Goal: Task Accomplishment & Management: Manage account settings

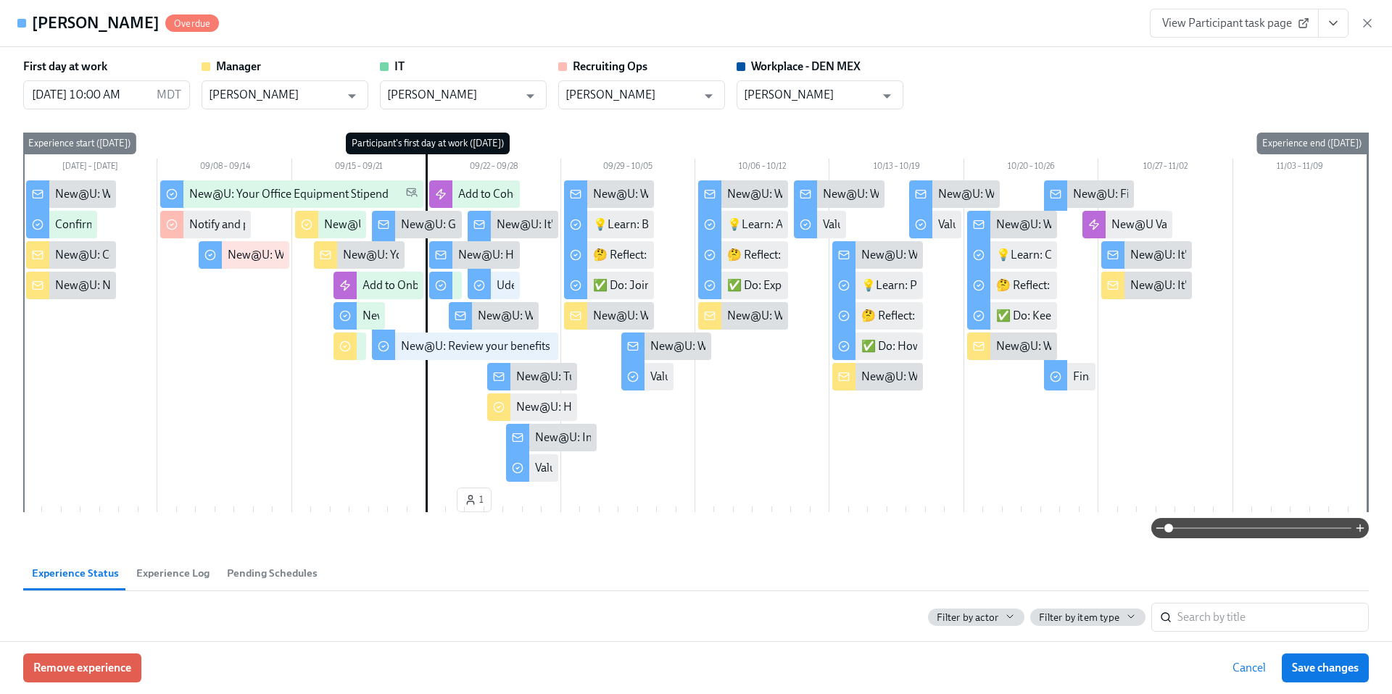
scroll to position [0, 19968]
click at [1366, 27] on icon "button" at bounding box center [1367, 23] width 14 height 14
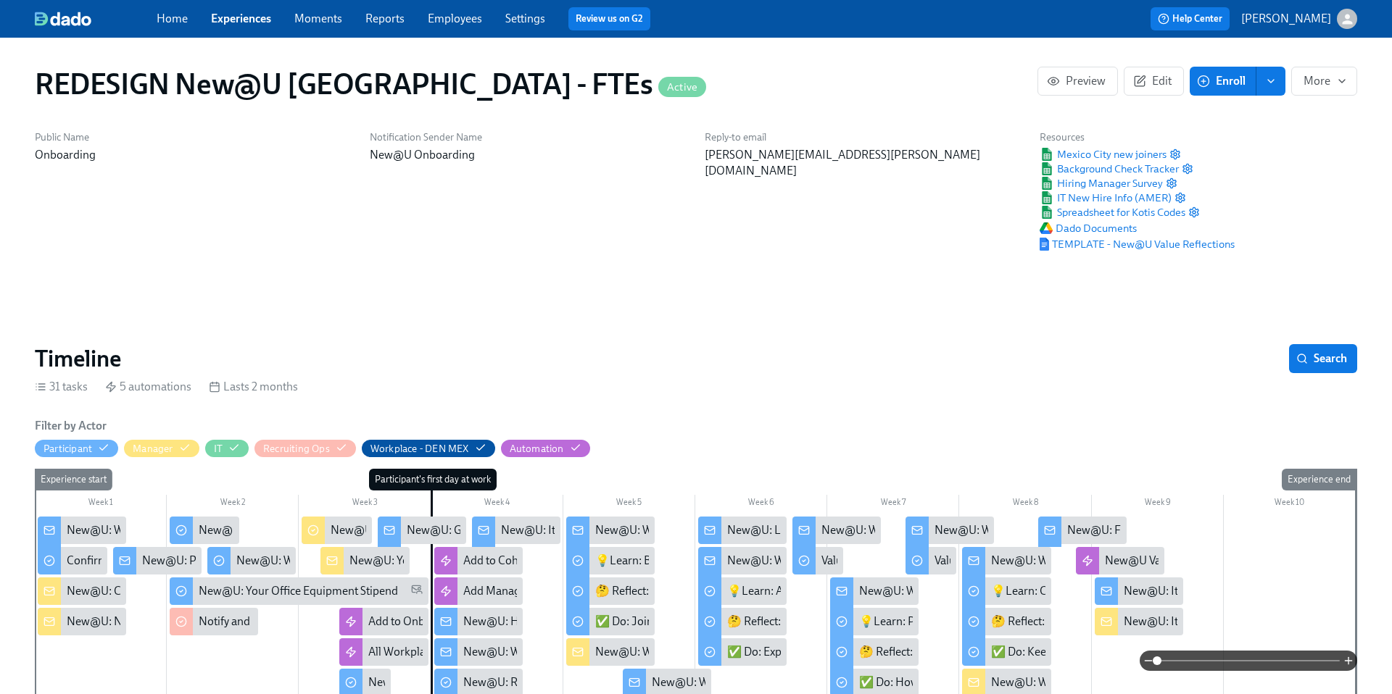
click at [239, 14] on link "Experiences" at bounding box center [241, 19] width 60 height 14
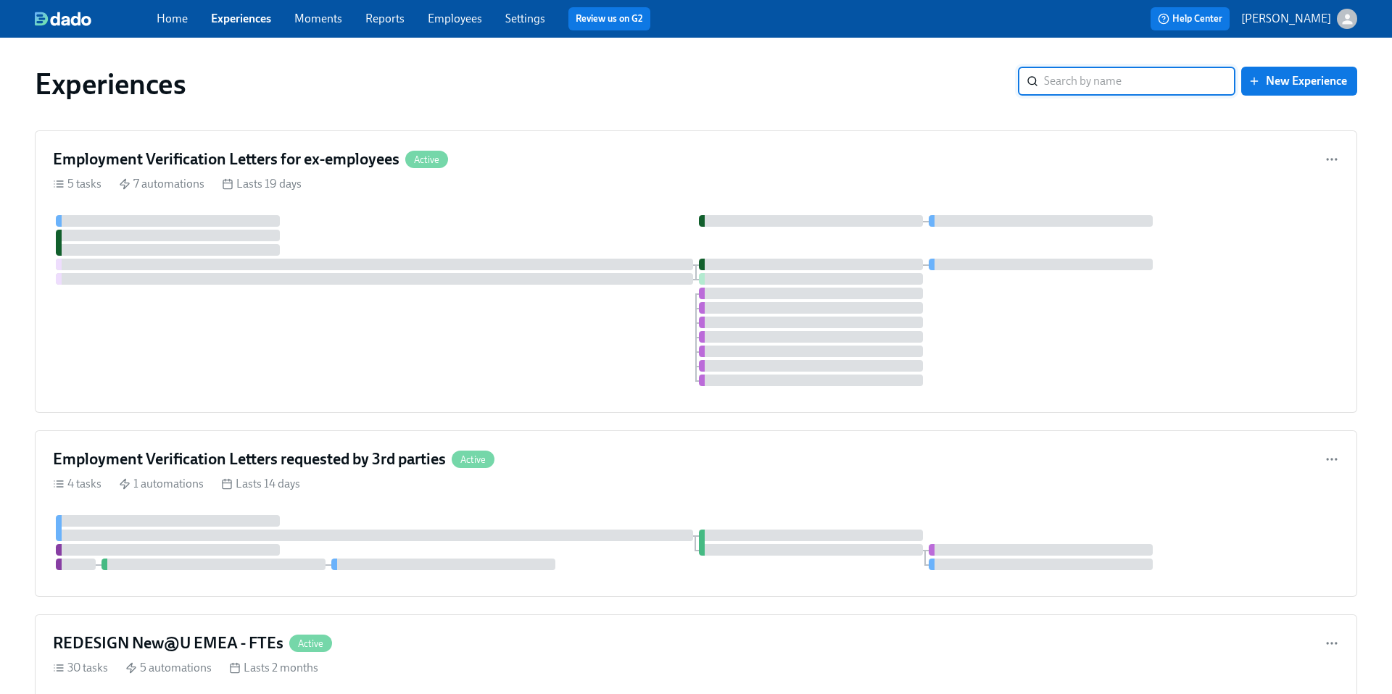
click at [1063, 84] on input "search" at bounding box center [1139, 81] width 191 height 29
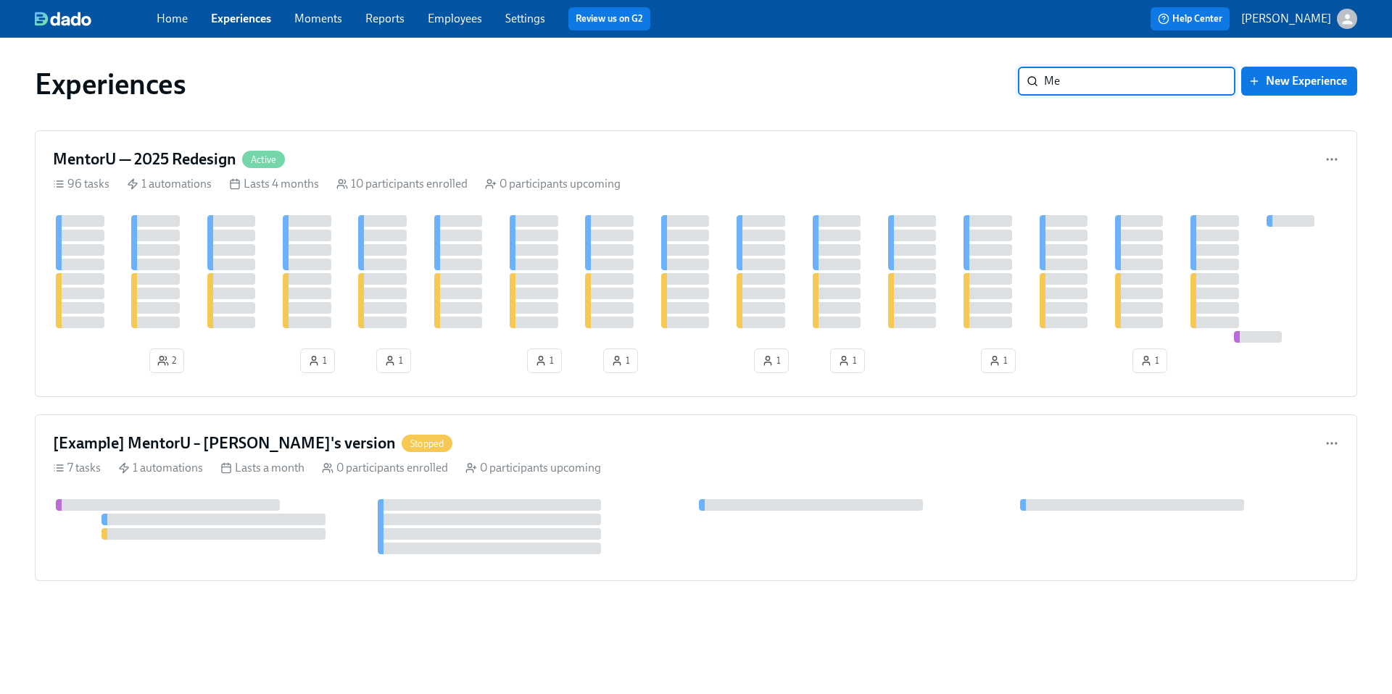
type input "M"
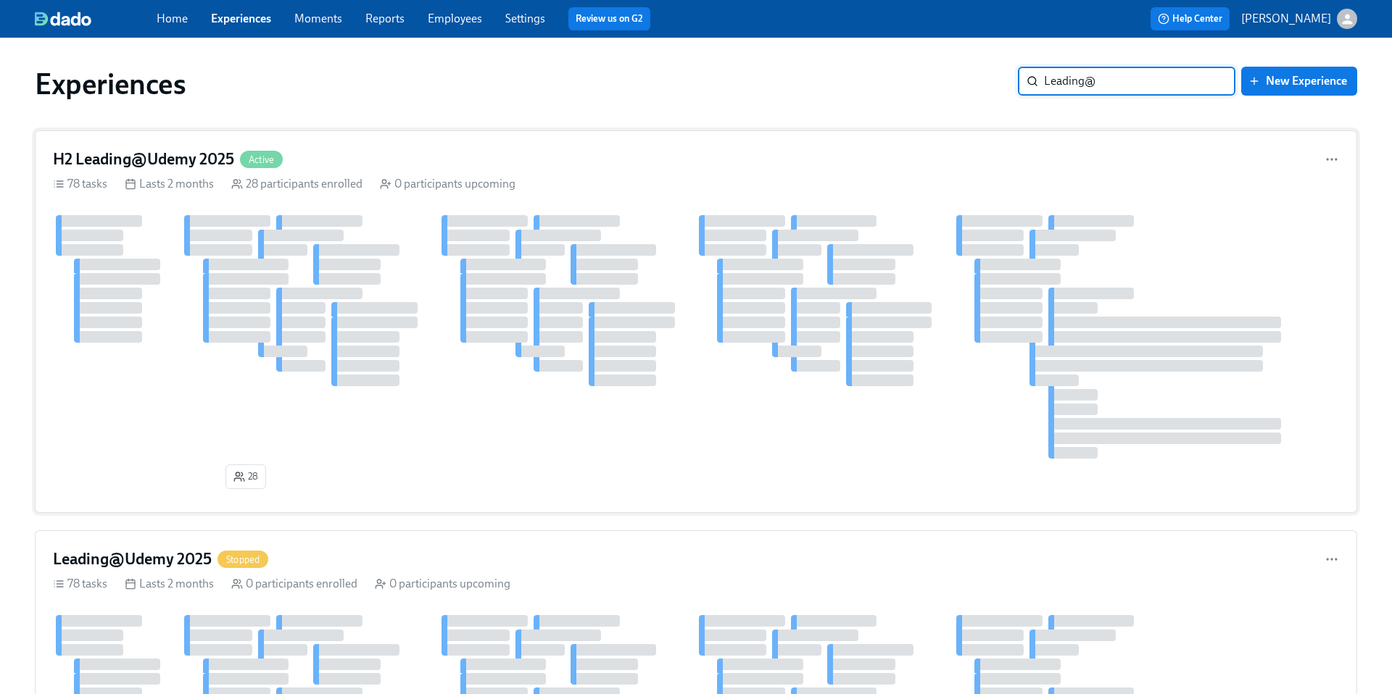
type input "Leading@"
click at [183, 162] on h4 "H2 Leading@Udemy 2025" at bounding box center [143, 160] width 181 height 22
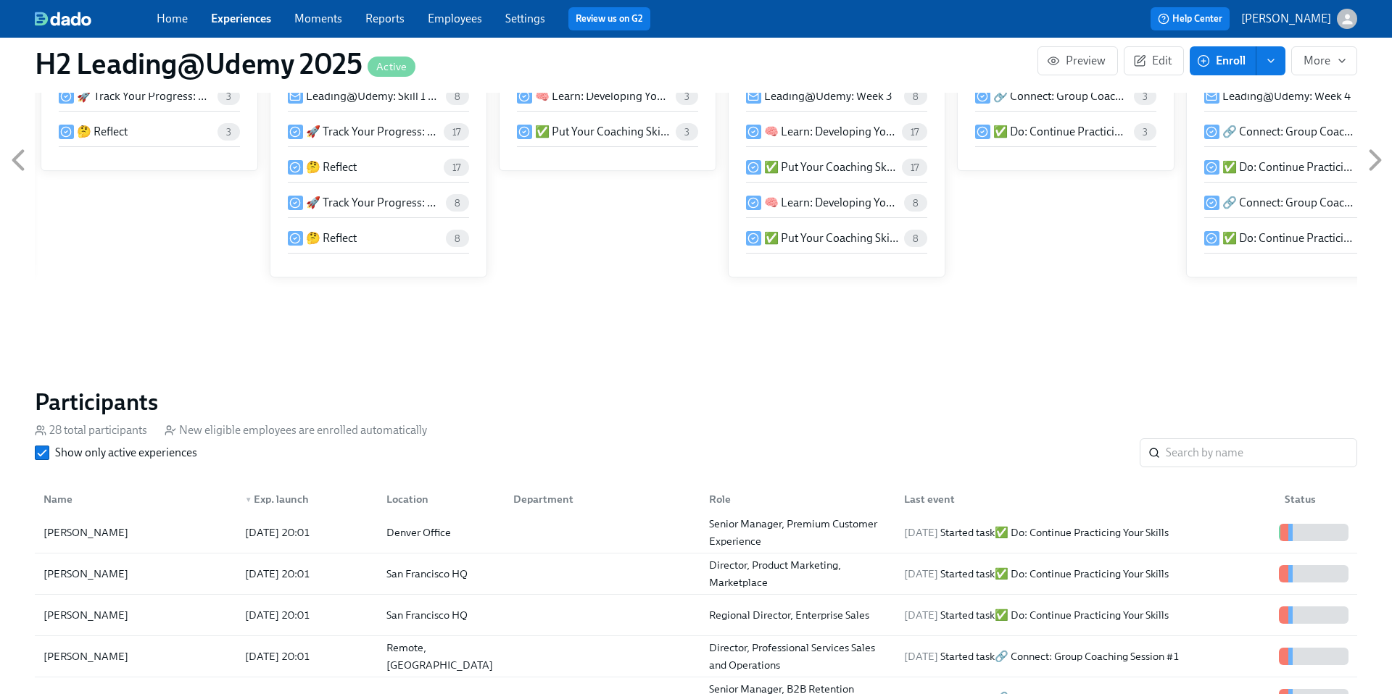
scroll to position [706, 0]
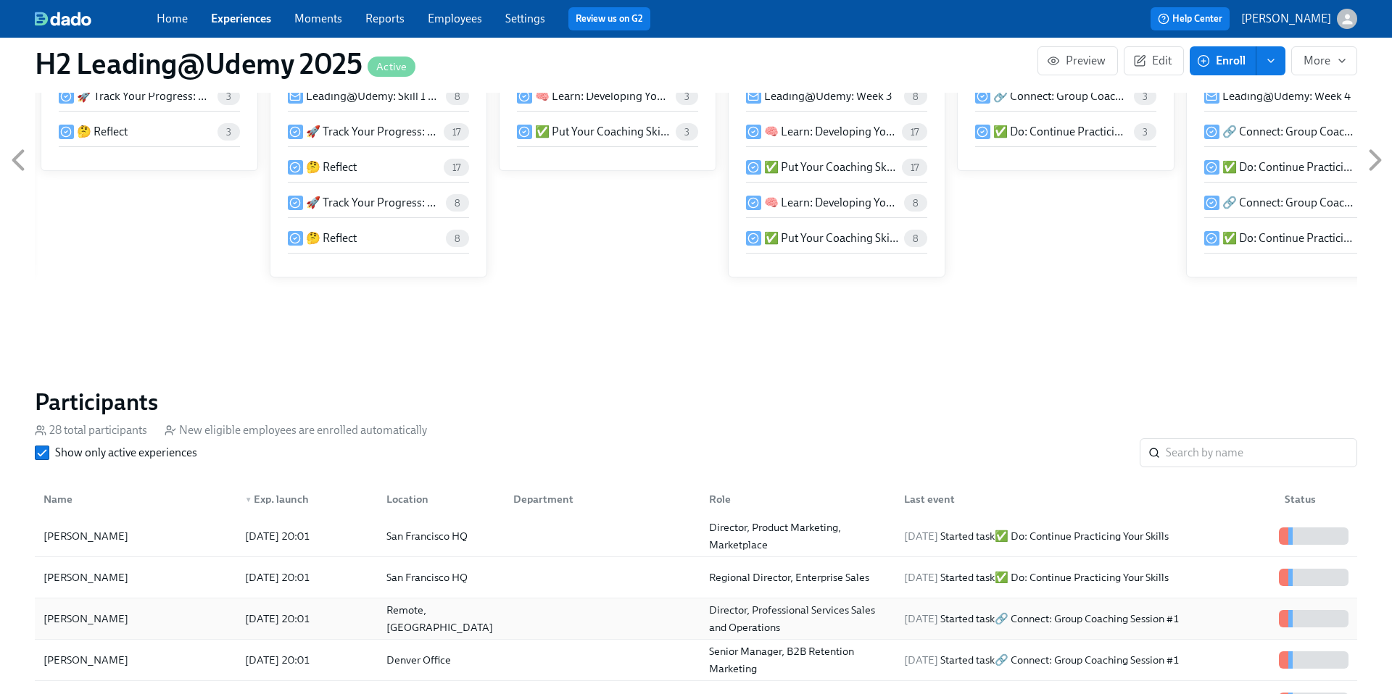
click at [82, 618] on div "[PERSON_NAME]" at bounding box center [86, 618] width 96 height 17
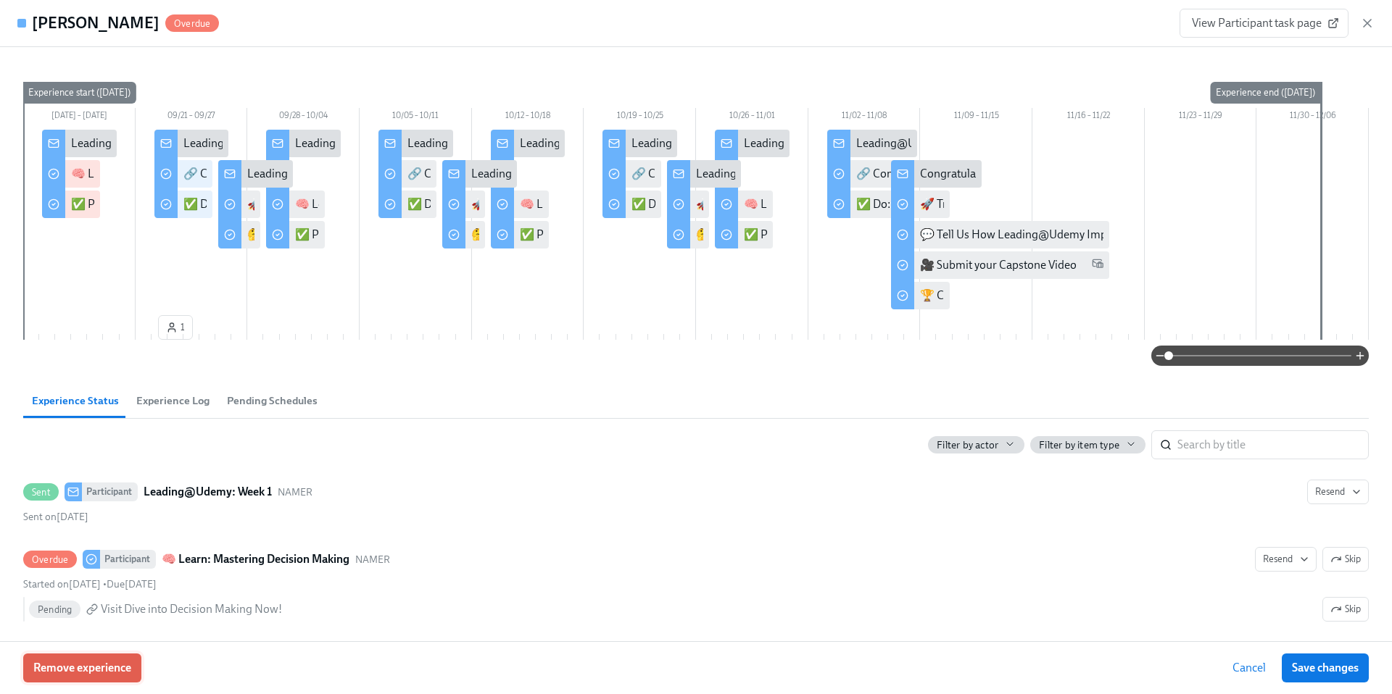
click at [86, 674] on span "Remove experience" at bounding box center [82, 668] width 98 height 14
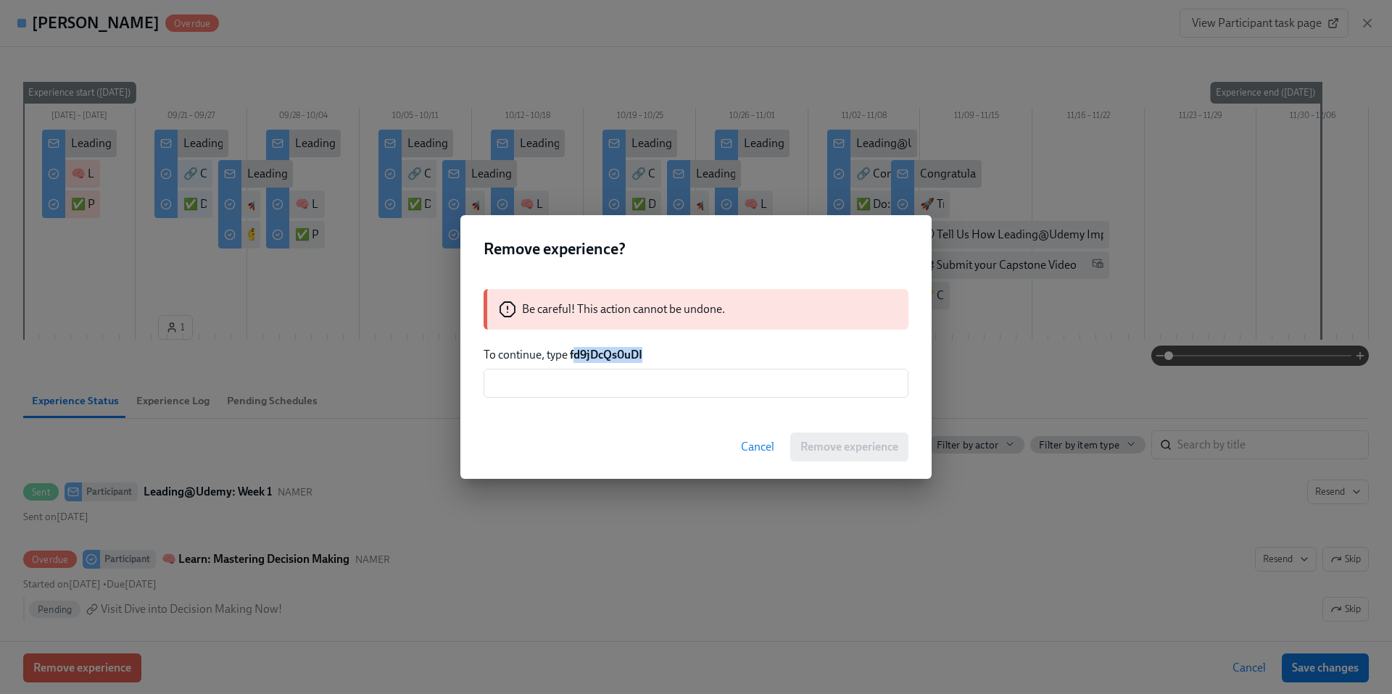
drag, startPoint x: 645, startPoint y: 356, endPoint x: 573, endPoint y: 354, distance: 71.8
click at [573, 354] on p "To continue, type fd9jDcQs0uDI" at bounding box center [695, 355] width 425 height 16
click at [688, 363] on div "Be careful! This action cannot be undone. To continue, type fd9jDcQs0uDI ​" at bounding box center [695, 344] width 471 height 144
drag, startPoint x: 649, startPoint y: 352, endPoint x: 572, endPoint y: 350, distance: 76.8
click at [571, 350] on p "To continue, type fd9jDcQs0uDI" at bounding box center [695, 355] width 425 height 16
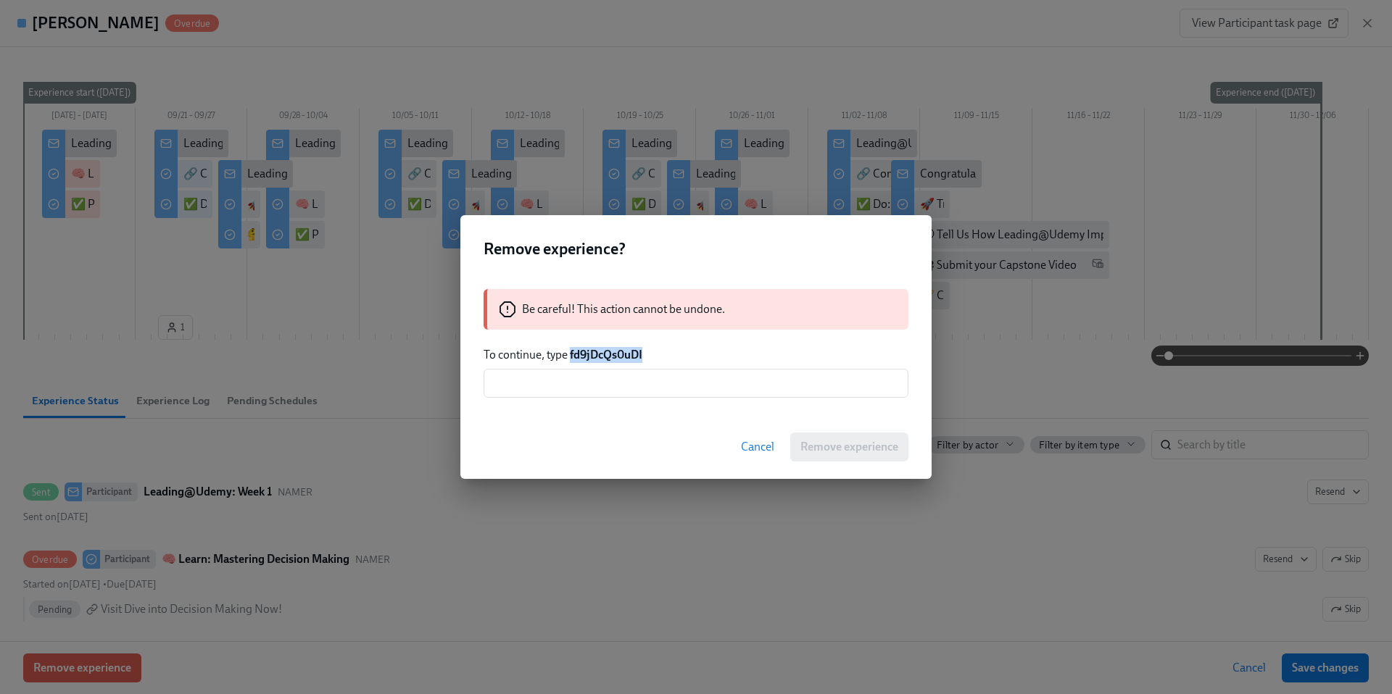
copy strong "fd9jDcQs0uDI"
click at [671, 386] on input "text" at bounding box center [695, 383] width 425 height 29
paste input "fd9jDcQs0uDI"
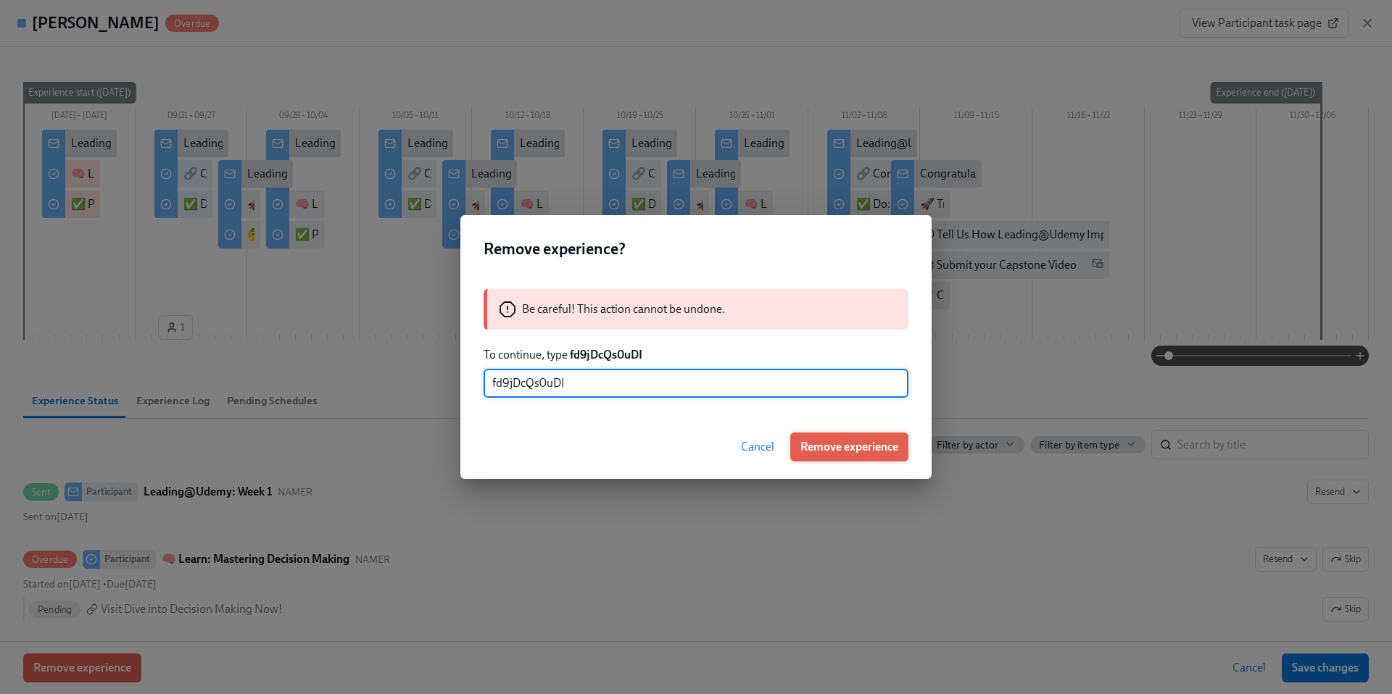
type input "fd9jDcQs0uDI"
click at [826, 441] on span "Remove experience" at bounding box center [849, 447] width 98 height 14
